Goal: Information Seeking & Learning: Learn about a topic

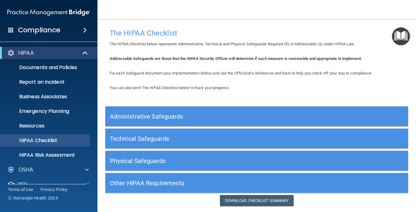
click at [209, 89] on div "You can also print The HIPAA Checklist below to track your progress." at bounding box center [256, 87] width 303 height 7
click at [68, 108] on p "Emergency Planning" at bounding box center [45, 111] width 83 height 6
click at [134, 113] on h5 "Administrative Safeguards" at bounding box center [219, 116] width 218 height 7
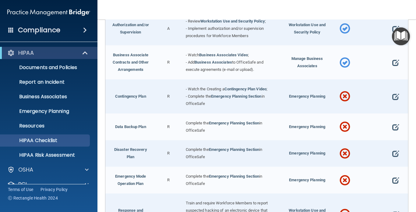
scroll to position [169, 0]
click at [296, 93] on span "Emergency Planning" at bounding box center [307, 95] width 36 height 5
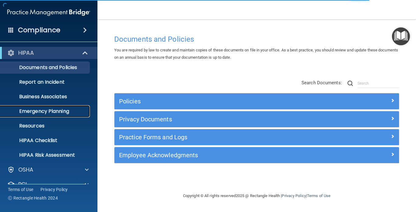
click at [43, 110] on link "Emergency Planning" at bounding box center [42, 111] width 96 height 12
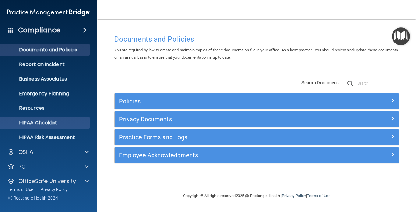
scroll to position [36, 0]
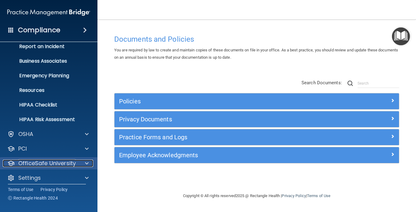
click at [74, 160] on p "OfficeSafe University" at bounding box center [46, 163] width 57 height 7
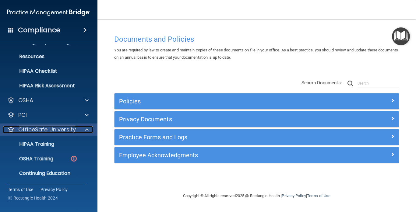
scroll to position [74, 0]
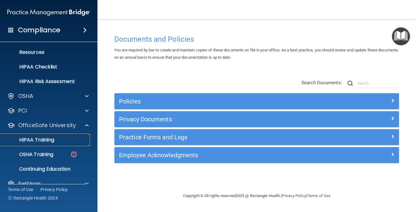
click at [50, 134] on link "HIPAA Training" at bounding box center [42, 140] width 96 height 12
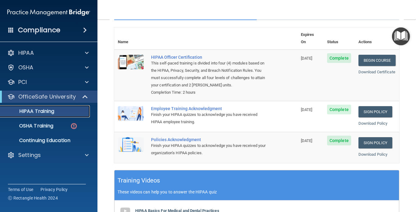
scroll to position [18, 0]
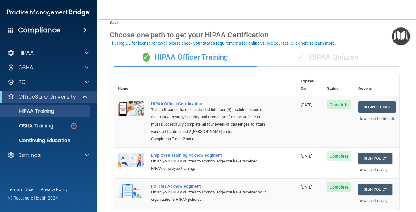
click at [341, 60] on div "✓ HIPAA Quizzes" at bounding box center [327, 57] width 142 height 18
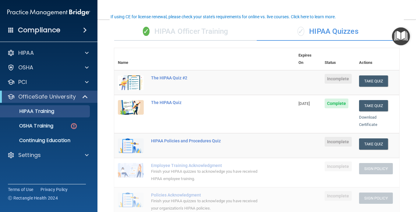
scroll to position [45, 0]
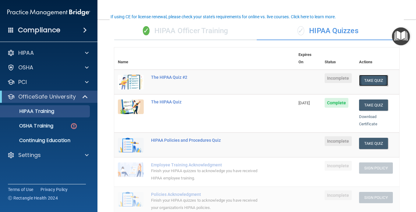
click at [381, 75] on button "Take Quiz" at bounding box center [373, 80] width 29 height 11
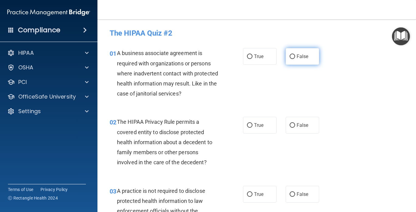
click at [304, 54] on span "False" at bounding box center [302, 57] width 12 height 6
click at [295, 54] on input "False" at bounding box center [291, 56] width 5 height 5
radio input "true"
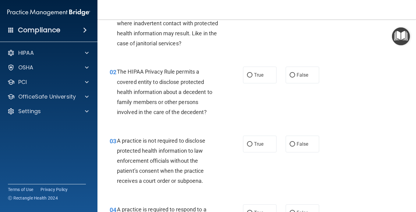
scroll to position [49, 0]
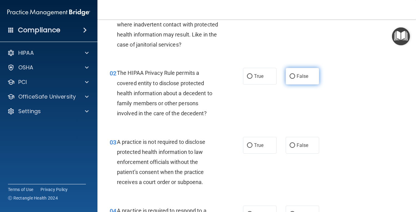
click at [305, 73] on span "False" at bounding box center [302, 76] width 12 height 6
click at [295, 74] on input "False" at bounding box center [291, 76] width 5 height 5
radio input "true"
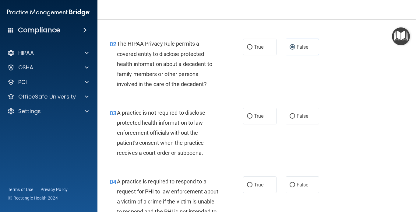
scroll to position [77, 0]
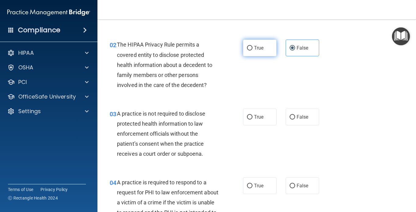
click at [258, 50] on span "True" at bounding box center [258, 48] width 9 height 6
click at [252, 50] on input "True" at bounding box center [249, 48] width 5 height 5
radio input "true"
radio input "false"
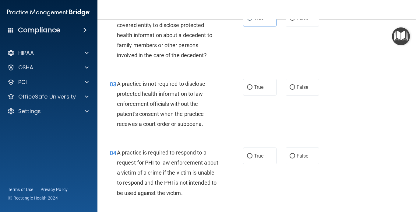
scroll to position [113, 0]
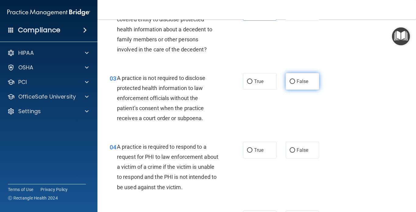
click at [297, 86] on label "False" at bounding box center [301, 81] width 33 height 17
click at [295, 84] on input "False" at bounding box center [291, 81] width 5 height 5
radio input "true"
click at [336, 109] on div "03 A practice is not required to disclose protected health information to law e…" at bounding box center [256, 99] width 303 height 69
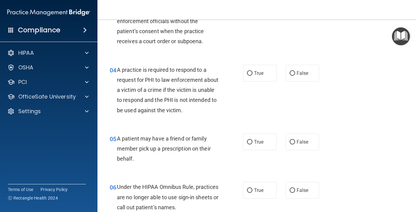
scroll to position [197, 0]
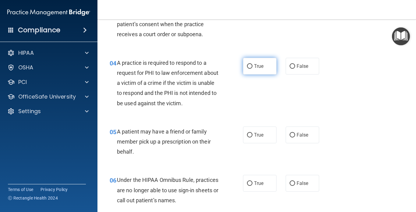
click at [272, 66] on label "True" at bounding box center [259, 66] width 33 height 17
click at [252, 66] on input "True" at bounding box center [249, 66] width 5 height 5
radio input "true"
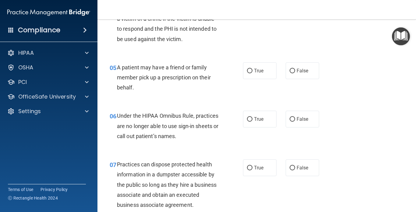
scroll to position [270, 0]
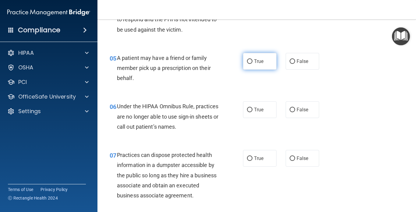
click at [255, 54] on label "True" at bounding box center [259, 61] width 33 height 17
click at [252, 59] on input "True" at bounding box center [249, 61] width 5 height 5
radio input "true"
click at [305, 79] on div "05 A patient may have a friend or family member pick up a prescription on their…" at bounding box center [256, 69] width 303 height 49
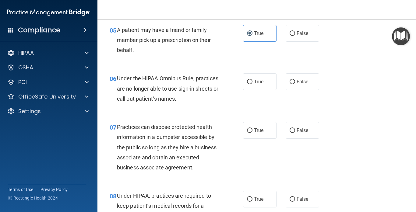
scroll to position [297, 0]
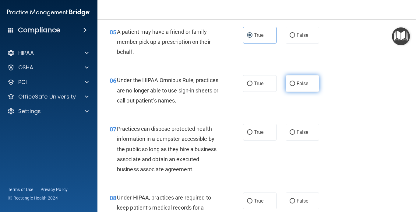
click at [290, 90] on label "False" at bounding box center [301, 83] width 33 height 17
click at [290, 86] on input "False" at bounding box center [291, 84] width 5 height 5
radio input "true"
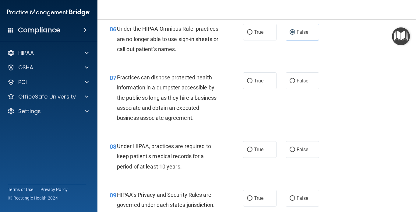
scroll to position [346, 0]
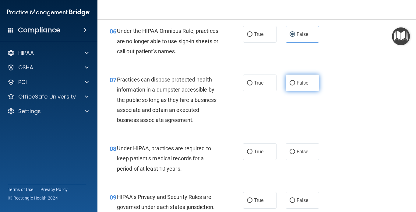
click at [310, 86] on label "False" at bounding box center [301, 83] width 33 height 17
click at [295, 85] on input "False" at bounding box center [291, 83] width 5 height 5
radio input "true"
click at [358, 117] on div "07 Practices can dispose protected health information in a dumpster accessible …" at bounding box center [256, 101] width 303 height 69
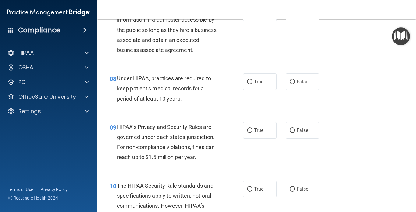
scroll to position [432, 0]
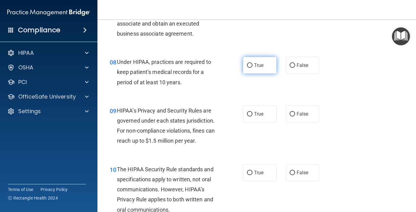
click at [254, 62] on span "True" at bounding box center [258, 65] width 9 height 6
click at [252, 63] on input "True" at bounding box center [249, 65] width 5 height 5
radio input "true"
click at [307, 67] on label "False" at bounding box center [301, 65] width 33 height 17
click at [295, 67] on input "False" at bounding box center [291, 65] width 5 height 5
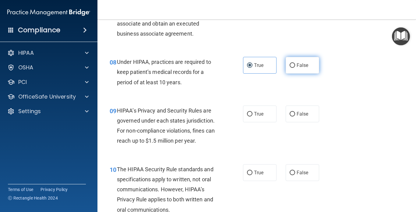
radio input "true"
click at [270, 58] on label "True" at bounding box center [259, 65] width 33 height 17
click at [252, 63] on input "True" at bounding box center [249, 65] width 5 height 5
radio input "true"
radio input "false"
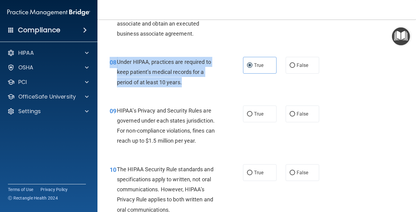
drag, startPoint x: 183, startPoint y: 79, endPoint x: 119, endPoint y: 54, distance: 68.5
click at [119, 54] on div "08 Under HIPAA, practices are required to keep patient’s medical records for a …" at bounding box center [256, 73] width 303 height 49
copy div "08 Under HIPAA, practices are required to keep patient’s medical records for a …"
click at [162, 59] on span "Under HIPAA, practices are required to keep patient’s medical records for a per…" at bounding box center [164, 72] width 94 height 26
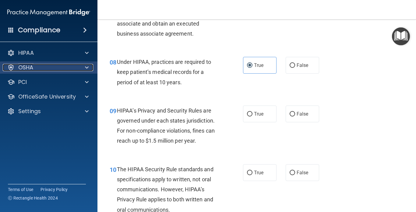
click at [82, 65] on div at bounding box center [85, 67] width 15 height 7
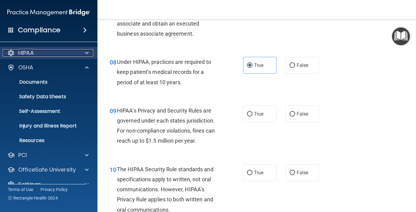
click at [87, 50] on span at bounding box center [87, 52] width 4 height 7
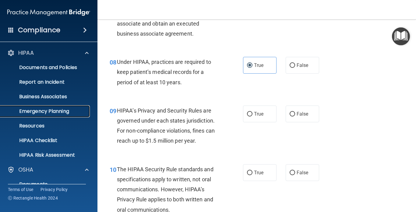
click at [55, 108] on p "Emergency Planning" at bounding box center [45, 111] width 83 height 6
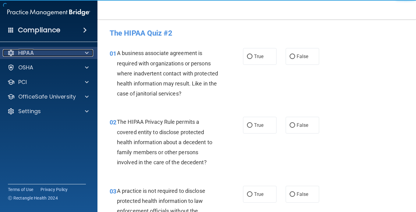
click at [88, 50] on span at bounding box center [87, 52] width 4 height 7
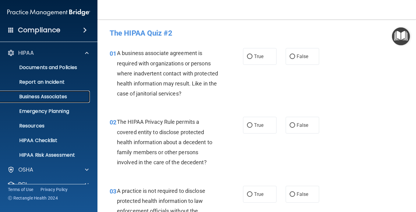
click at [70, 96] on link "Business Associates" at bounding box center [42, 97] width 96 height 12
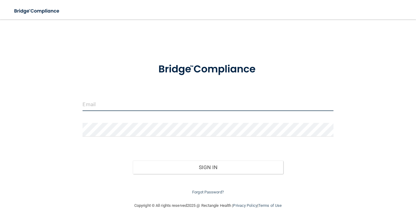
type input "[PERSON_NAME][EMAIL_ADDRESS][DOMAIN_NAME]"
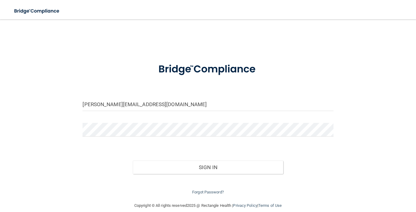
click at [42, 35] on div "[PERSON_NAME][EMAIL_ADDRESS][DOMAIN_NAME] Invalid email/password. You don't hav…" at bounding box center [207, 111] width 391 height 170
